Goal: Find specific page/section: Find specific page/section

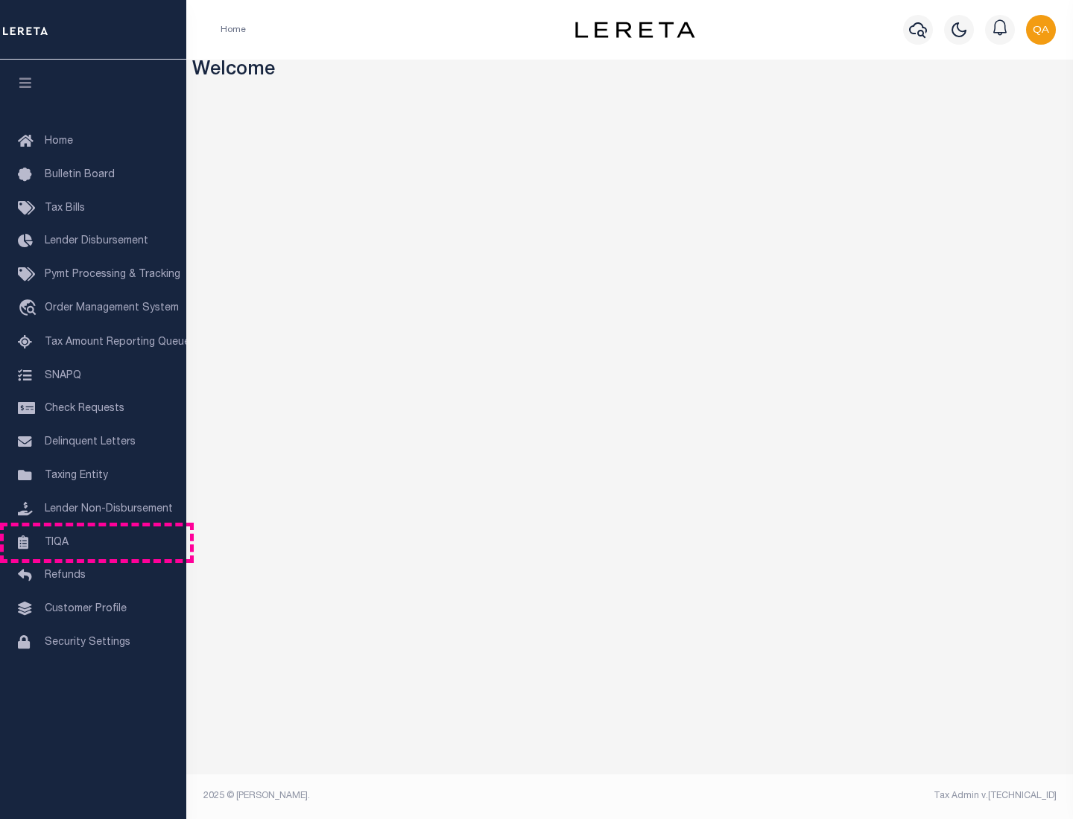
click at [93, 542] on link "TIQA" at bounding box center [93, 544] width 186 height 34
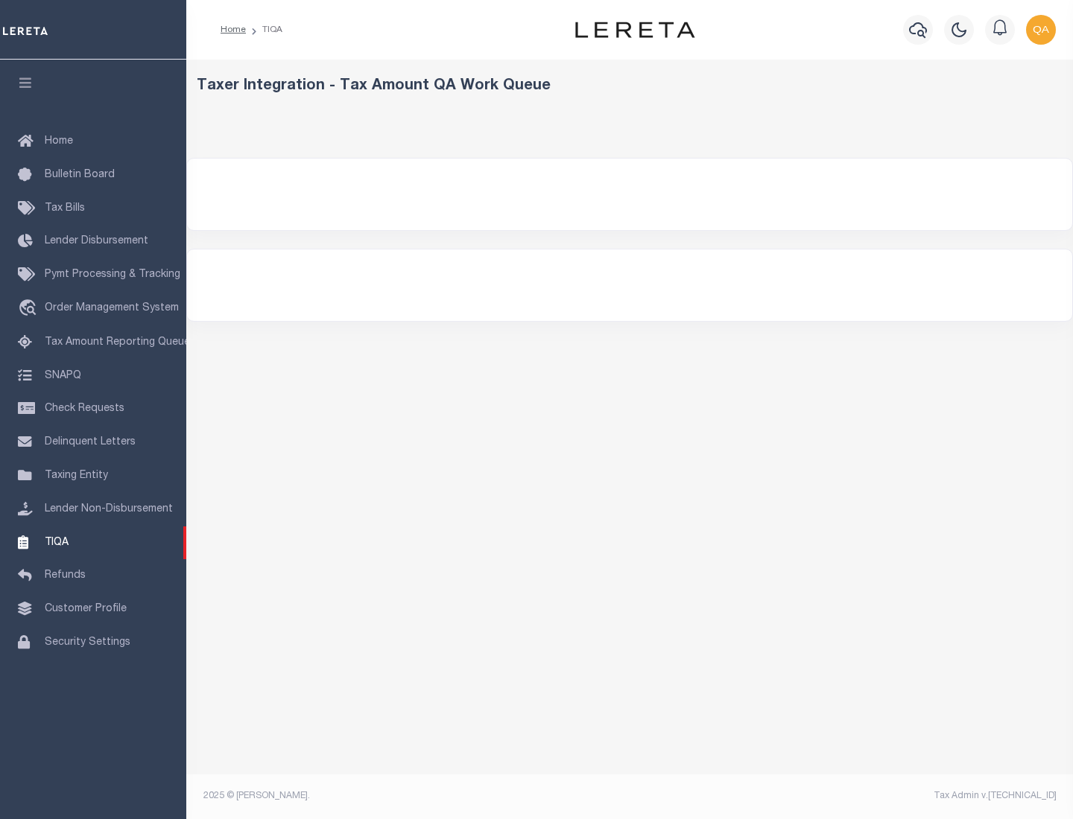
select select "200"
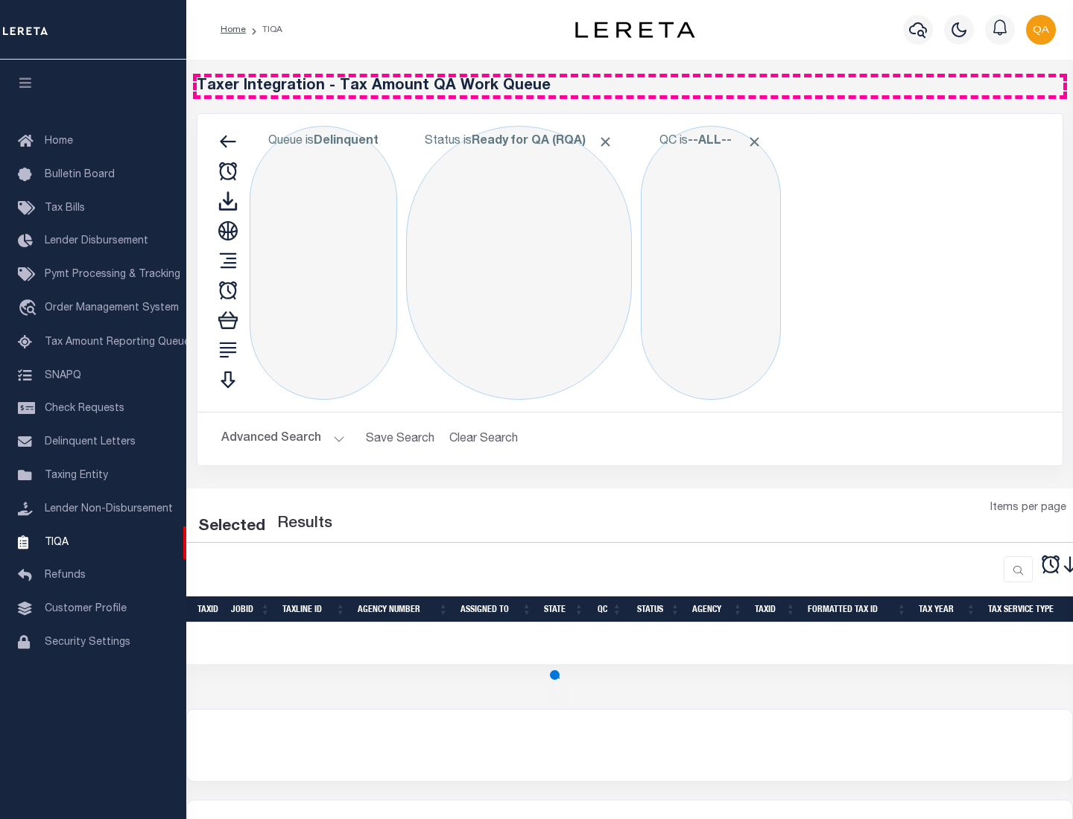
select select "200"
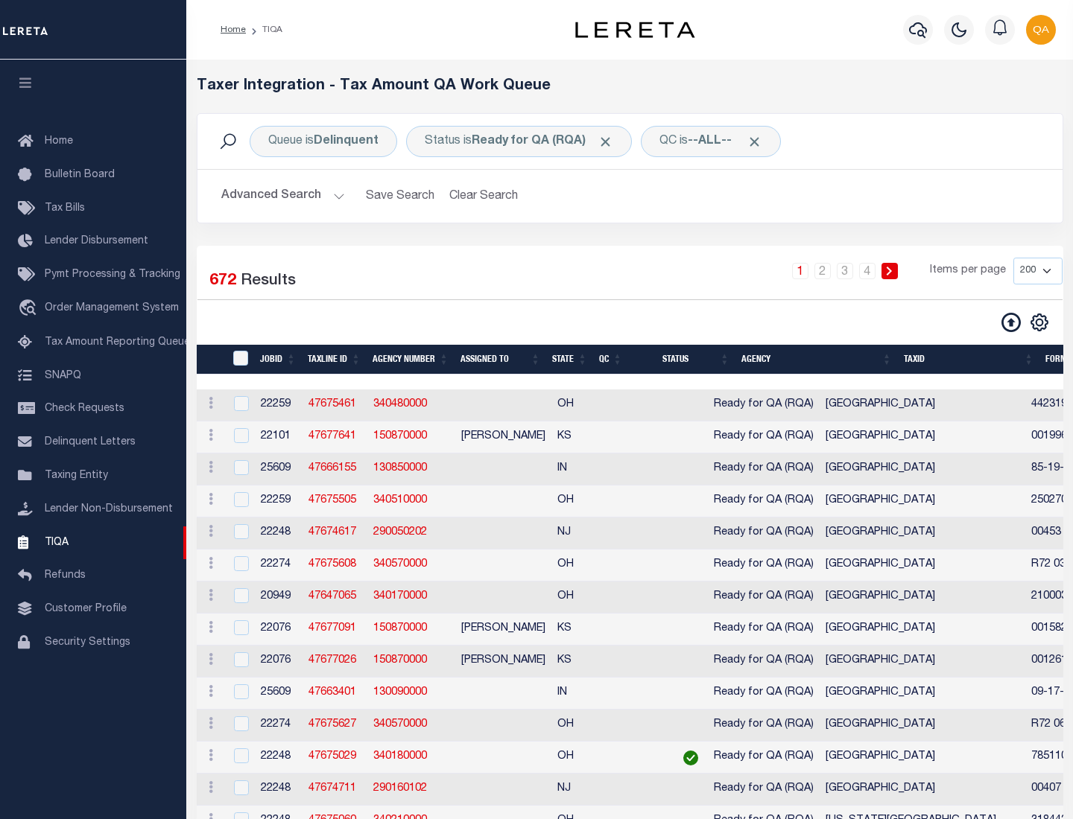
click at [610, 142] on span "Click to Remove" at bounding box center [605, 142] width 16 height 16
